Goal: Feedback & Contribution: Submit feedback/report problem

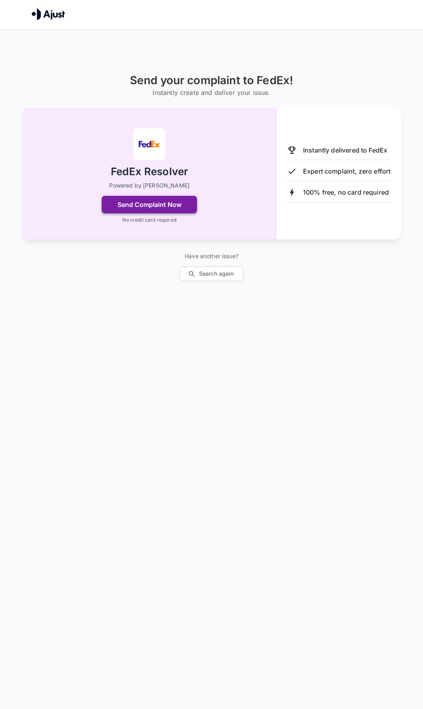
click at [131, 203] on button "Send Complaint Now" at bounding box center [149, 204] width 95 height 17
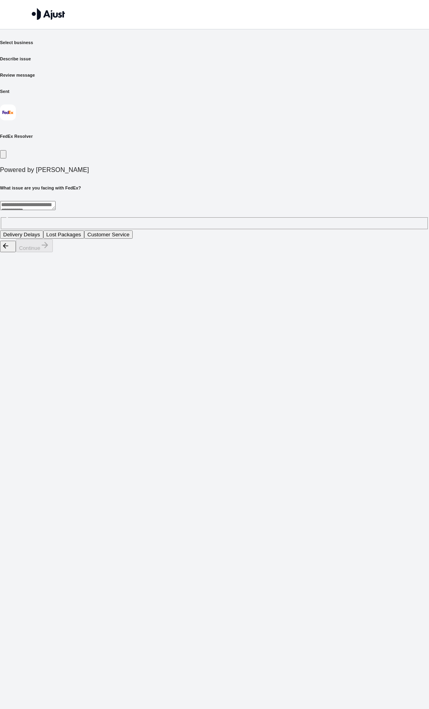
click at [56, 201] on textarea at bounding box center [28, 205] width 56 height 9
click at [232, 253] on html "Send your complaint to Fedex Select business Describe issue Review message Sent…" at bounding box center [214, 126] width 429 height 253
click at [271, 72] on h6 "Review message" at bounding box center [214, 75] width 429 height 6
click at [56, 201] on textarea at bounding box center [28, 205] width 56 height 9
type textarea "****"
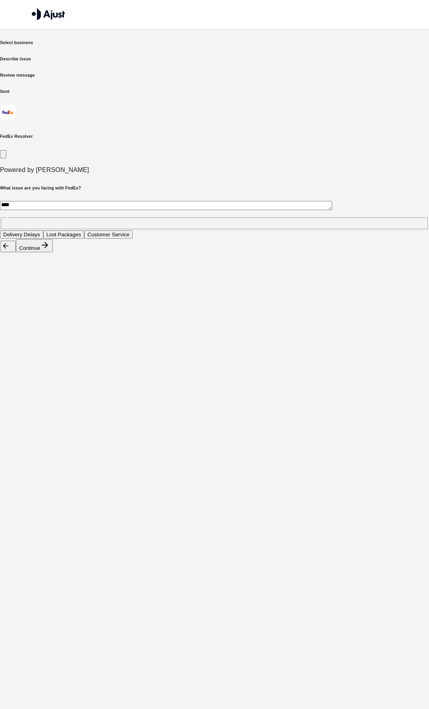
click at [175, 244] on html "Send your complaint to Fedex Select business Describe issue Review message Sent…" at bounding box center [214, 126] width 429 height 253
click at [53, 252] on button "Continue" at bounding box center [34, 245] width 37 height 13
click at [56, 201] on textarea at bounding box center [28, 205] width 56 height 9
click at [85, 230] on button "Package delayed for over a week" at bounding box center [42, 234] width 85 height 8
click at [53, 252] on button "Continue" at bounding box center [34, 245] width 37 height 13
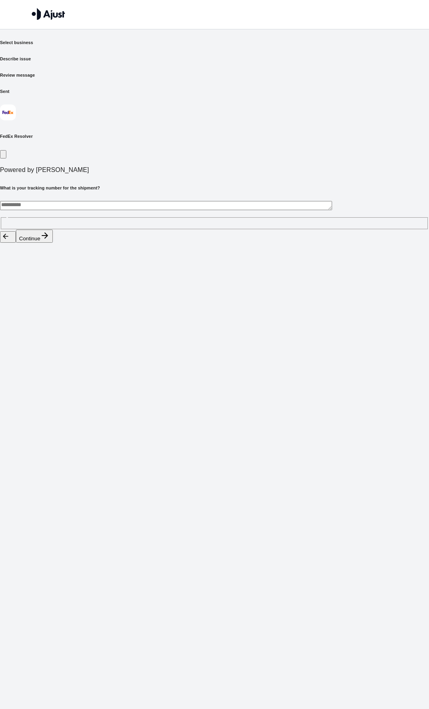
click at [201, 201] on div "* ​" at bounding box center [214, 215] width 429 height 29
type textarea "**********"
click at [53, 243] on button "Continue" at bounding box center [34, 236] width 37 height 13
click at [225, 230] on button "Compensation for the delay" at bounding box center [189, 234] width 71 height 8
click at [53, 252] on button "Continue" at bounding box center [34, 245] width 37 height 13
